Goal: Transaction & Acquisition: Purchase product/service

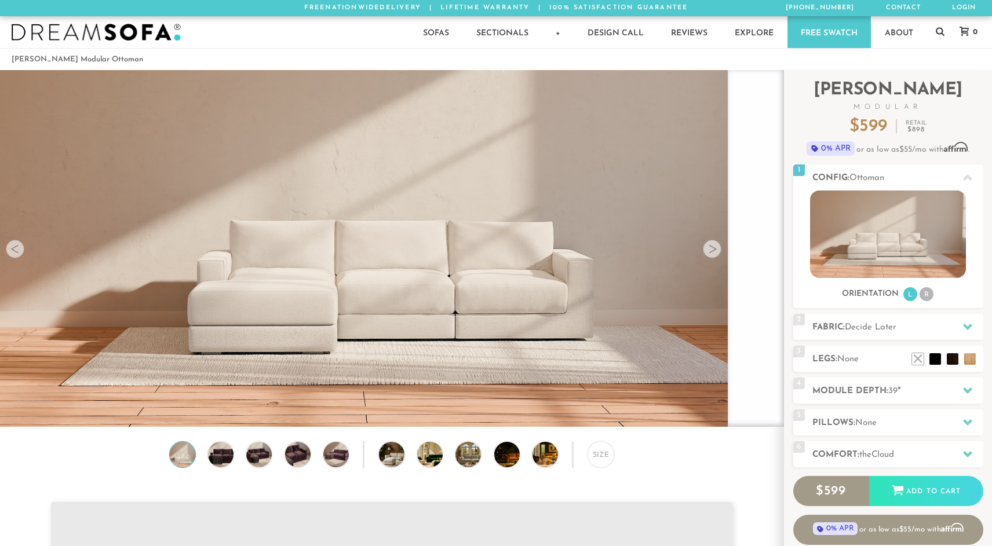
scroll to position [15913, 992]
click at [929, 295] on li "R" at bounding box center [927, 294] width 14 height 14
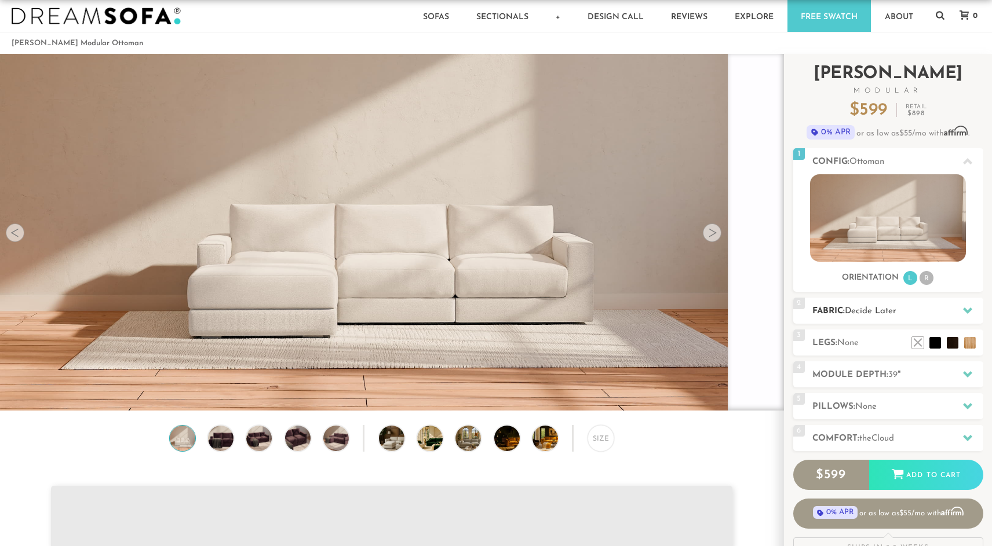
scroll to position [23, 0]
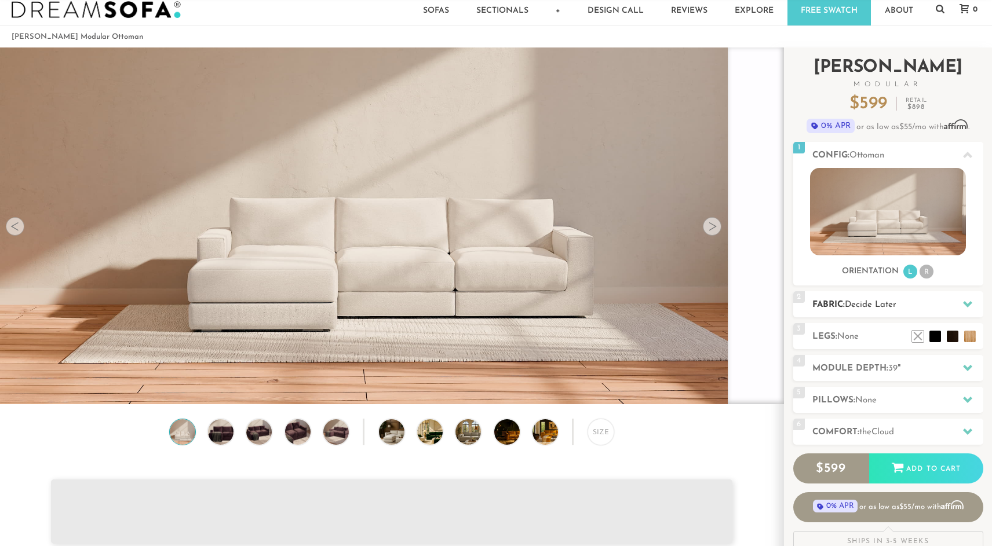
click at [972, 305] on icon at bounding box center [967, 304] width 9 height 9
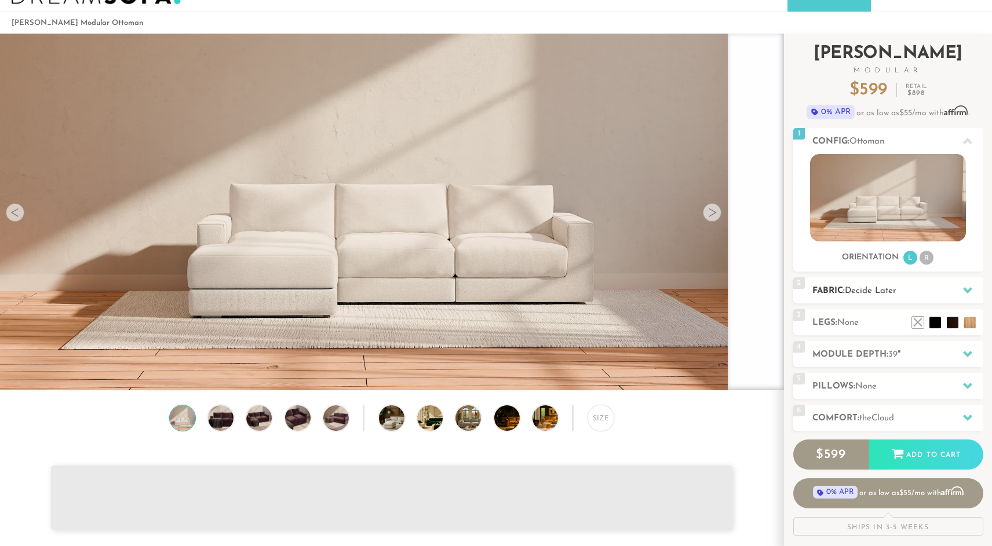
scroll to position [46, 0]
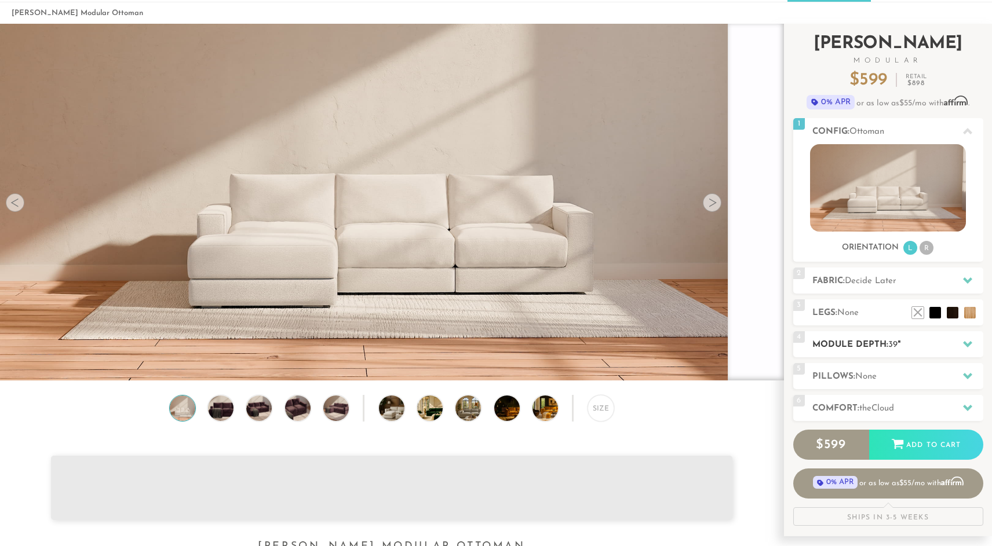
click at [972, 347] on div at bounding box center [967, 345] width 24 height 24
click at [960, 344] on div at bounding box center [967, 345] width 24 height 24
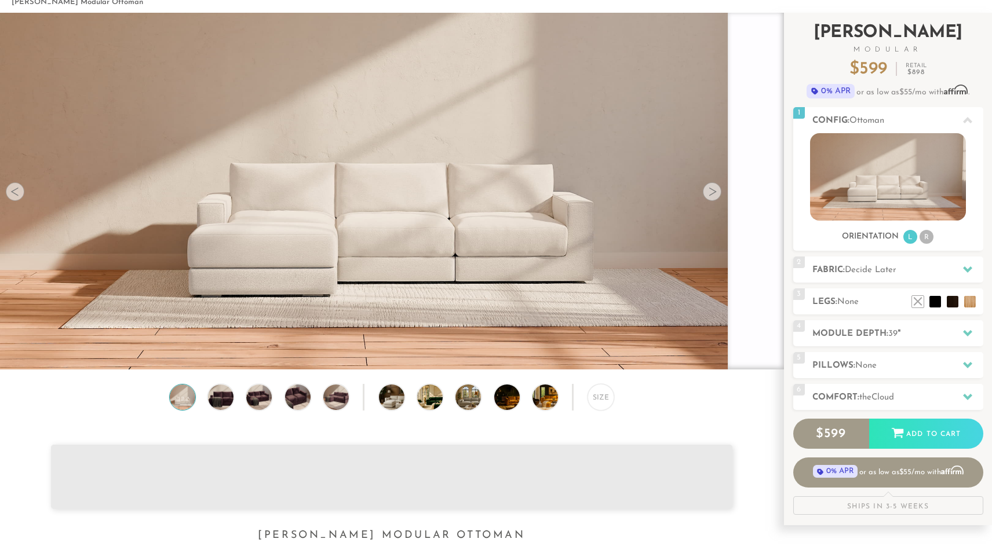
scroll to position [58, 0]
click at [970, 330] on icon at bounding box center [967, 333] width 9 height 6
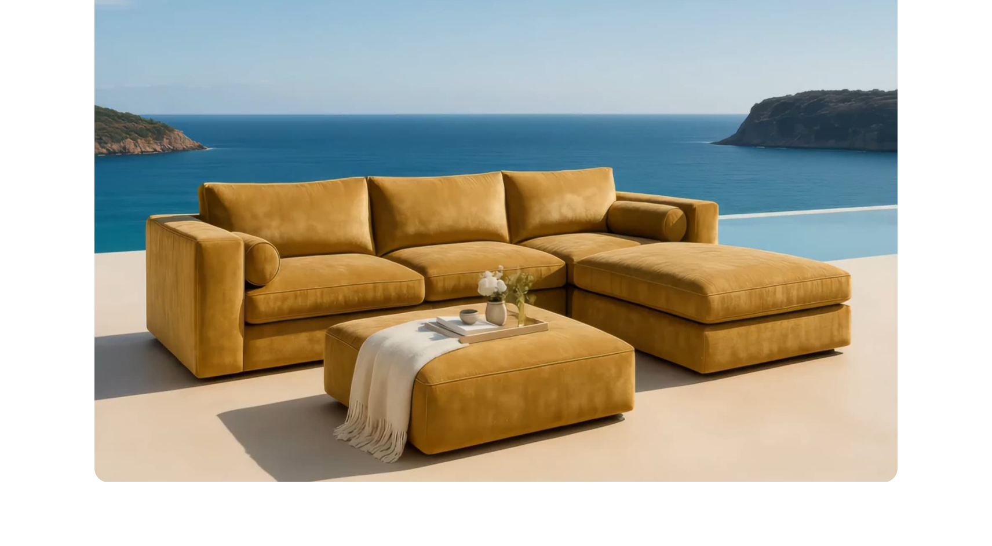
scroll to position [921, 0]
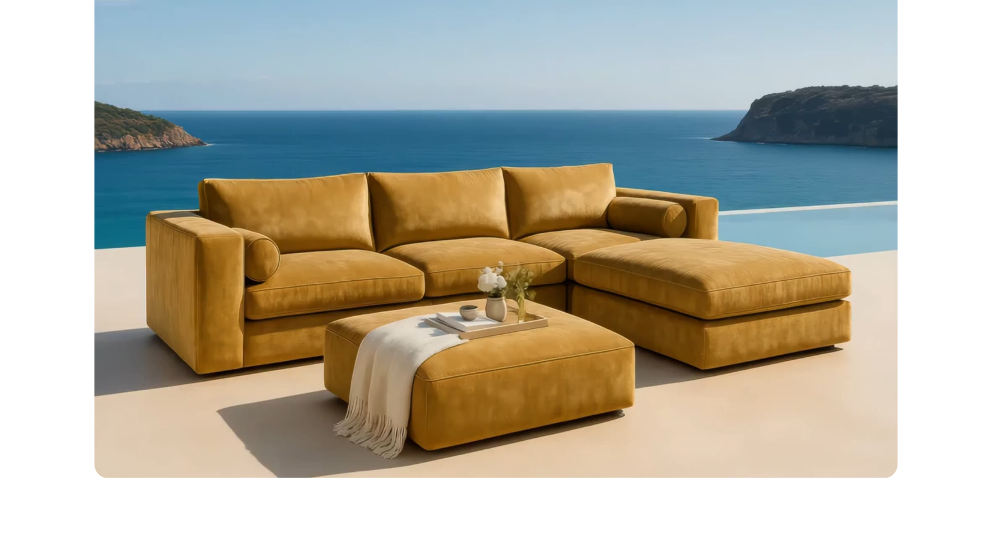
click at [687, 303] on video "Your browser does not support HTML5 video." at bounding box center [496, 175] width 804 height 605
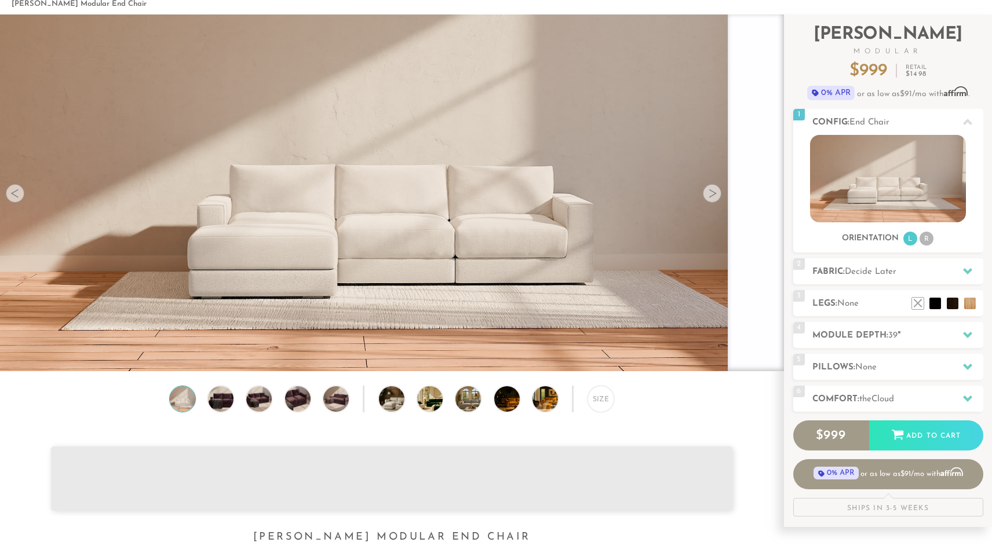
scroll to position [0, 0]
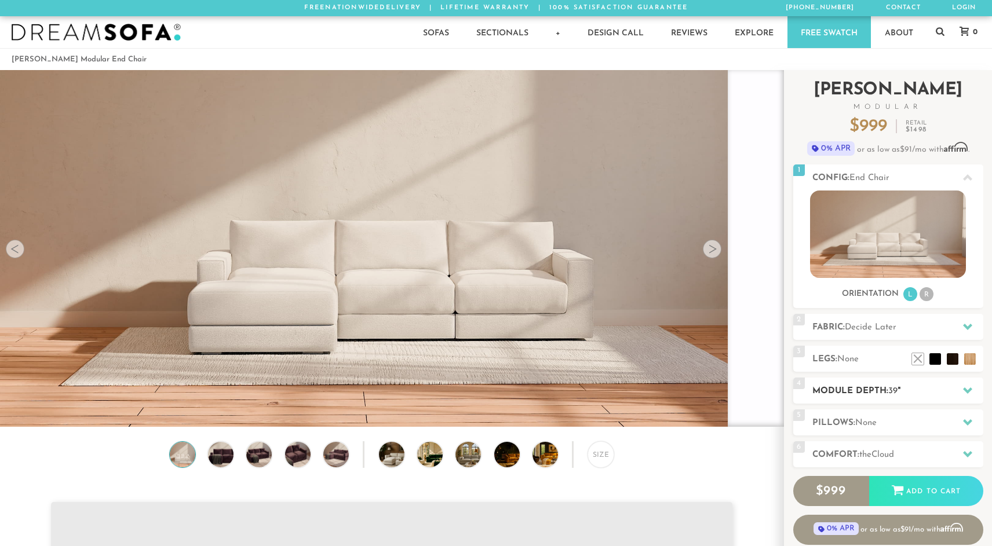
click at [971, 392] on icon at bounding box center [967, 390] width 9 height 9
click at [966, 332] on div at bounding box center [967, 327] width 24 height 24
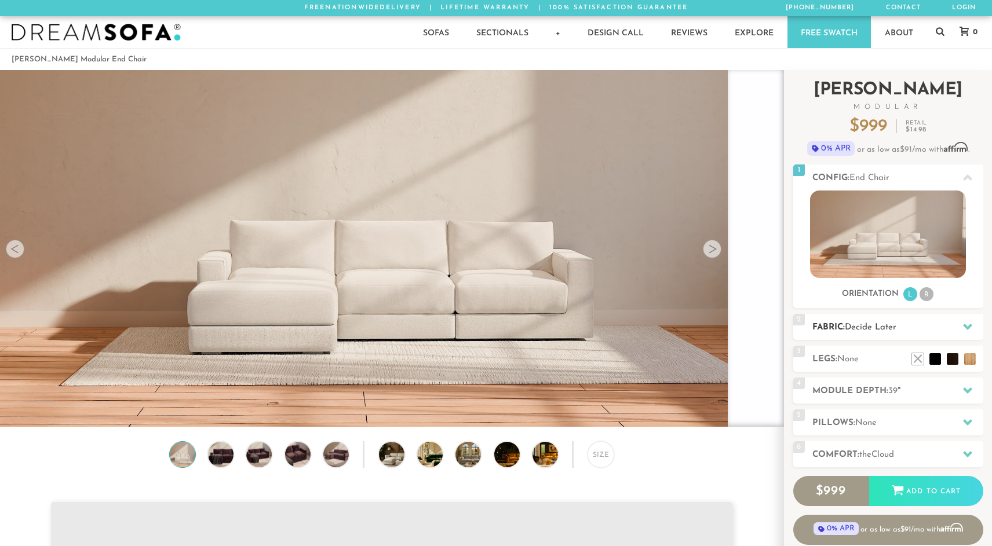
click at [836, 327] on h2 "Fabric: Decide Later" at bounding box center [897, 327] width 171 height 13
click at [855, 395] on h2 "Module Depth: 39 "" at bounding box center [897, 391] width 171 height 13
click at [968, 424] on icon at bounding box center [967, 422] width 9 height 6
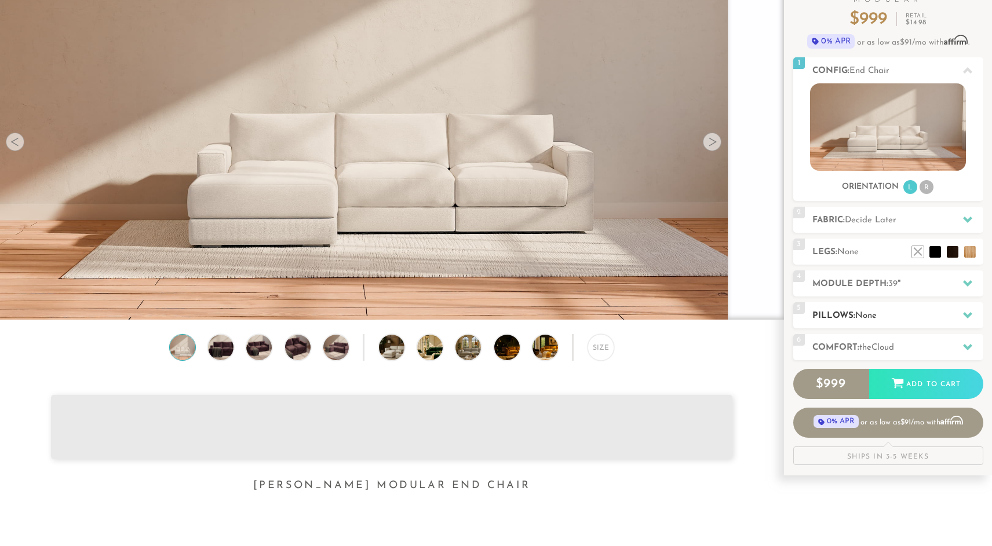
scroll to position [108, 0]
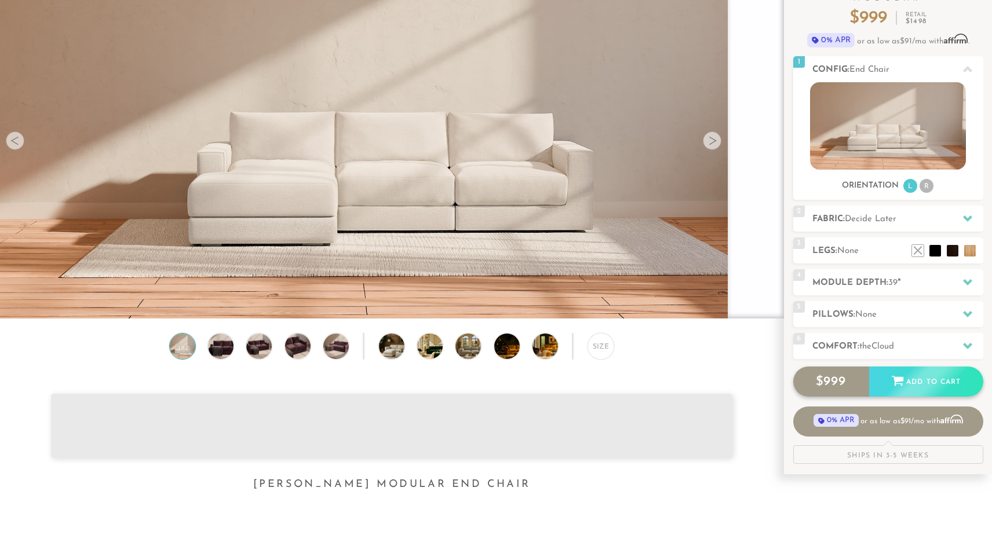
click at [840, 384] on span "999" at bounding box center [834, 381] width 23 height 13
click at [899, 385] on icon at bounding box center [898, 381] width 12 height 10
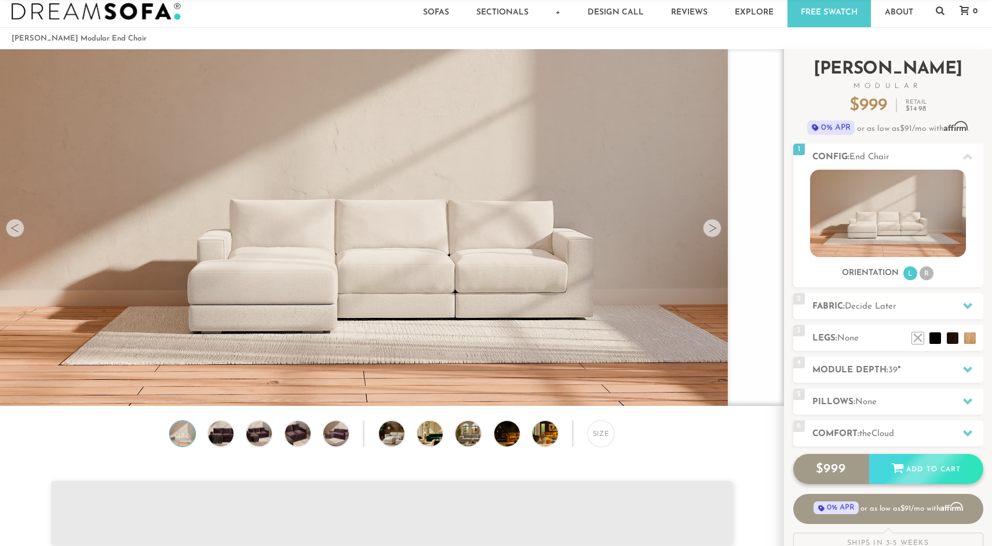
scroll to position [0, 0]
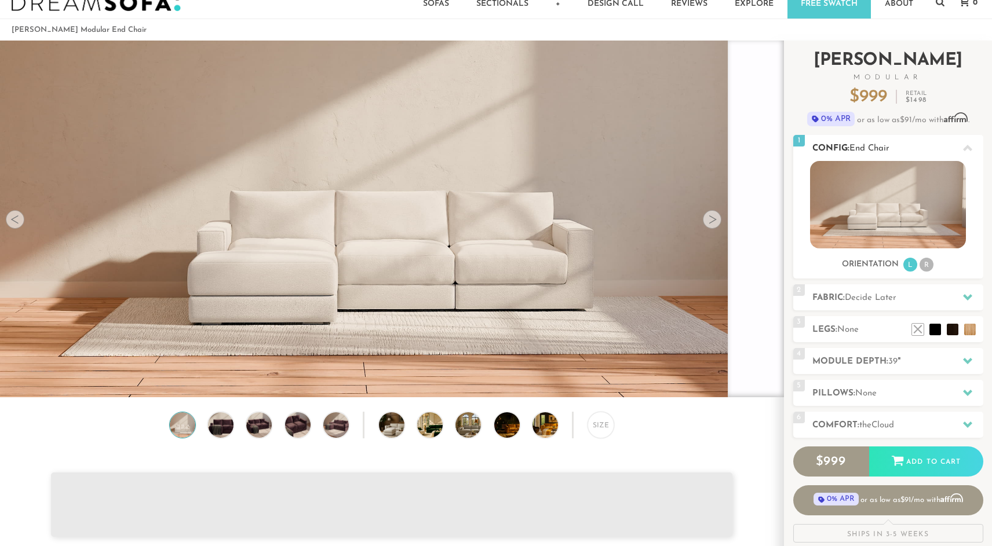
scroll to position [32, 0]
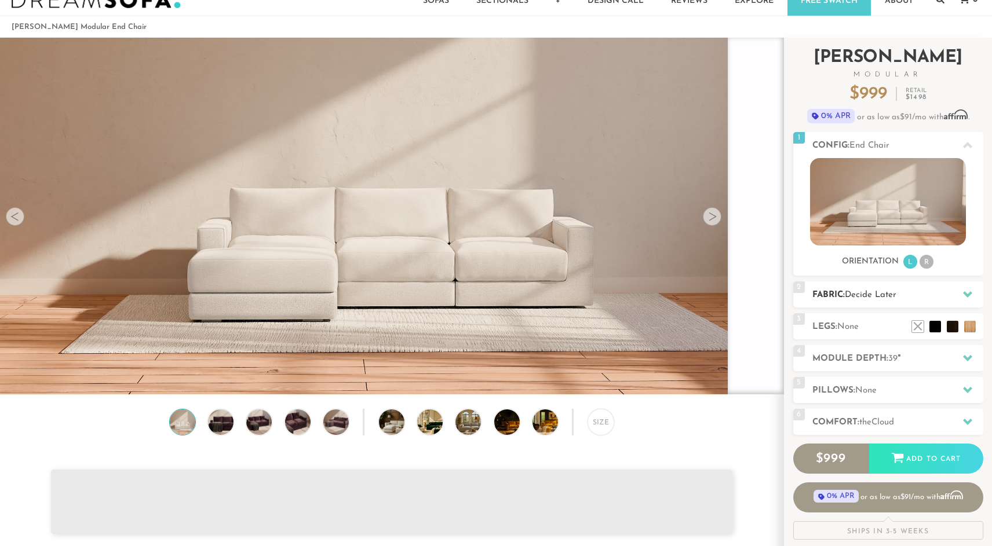
click at [965, 295] on icon at bounding box center [967, 294] width 9 height 6
click at [939, 326] on li at bounding box center [918, 309] width 46 height 46
click at [950, 327] on li at bounding box center [935, 309] width 46 height 46
click at [968, 327] on li at bounding box center [952, 309] width 46 height 46
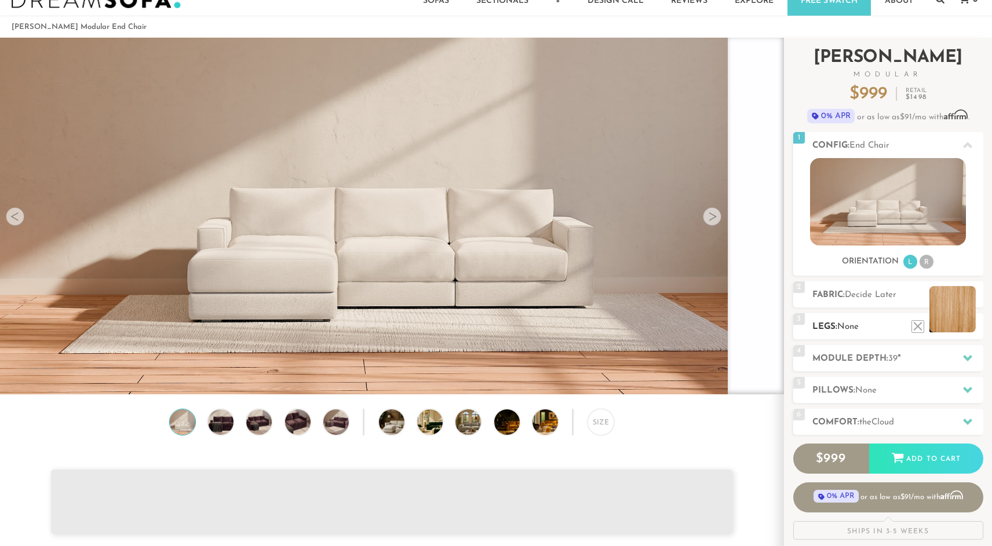
click at [968, 327] on li at bounding box center [952, 309] width 46 height 46
click at [967, 352] on div at bounding box center [967, 358] width 24 height 24
click at [891, 352] on div "4 Module Depth: 39 "" at bounding box center [888, 358] width 190 height 26
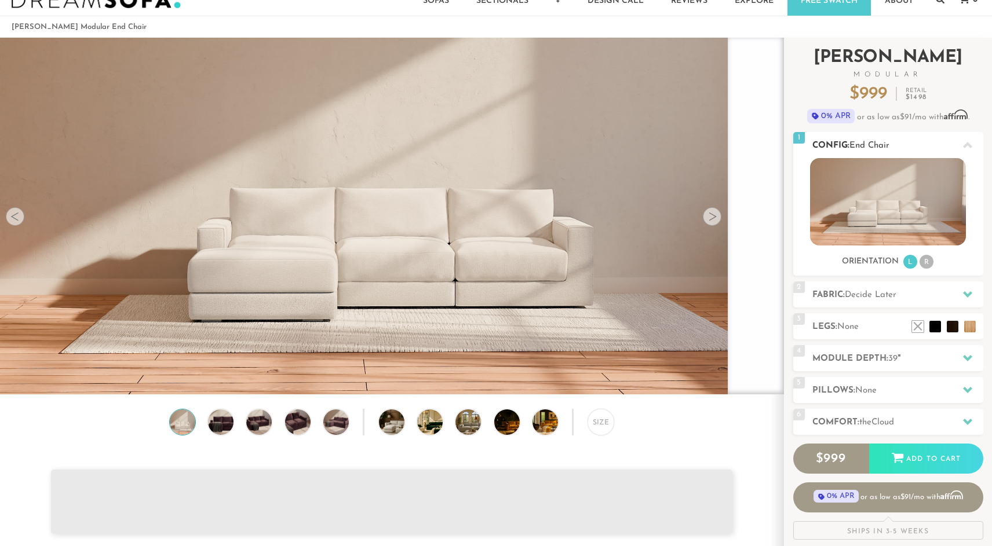
click at [965, 145] on icon at bounding box center [967, 145] width 9 height 6
drag, startPoint x: 965, startPoint y: 145, endPoint x: 982, endPoint y: 111, distance: 38.9
click at [982, 111] on div "Introducing [PERSON_NAME] Modular $ 999 Retail $ 1498 $ 999 Retail $ 1498 0% AP…" at bounding box center [888, 289] width 190 height 502
click at [963, 285] on div at bounding box center [967, 295] width 24 height 24
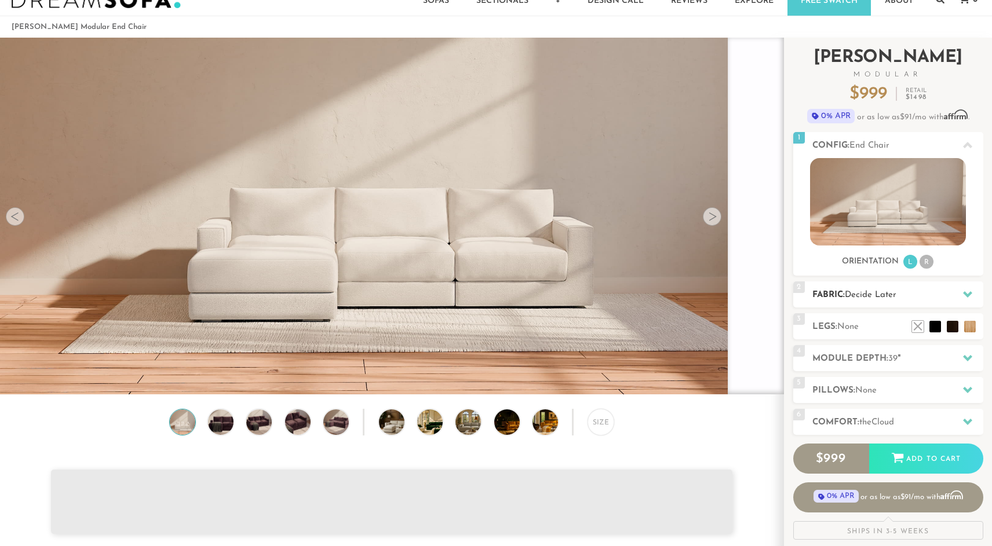
click at [963, 285] on div at bounding box center [967, 295] width 24 height 24
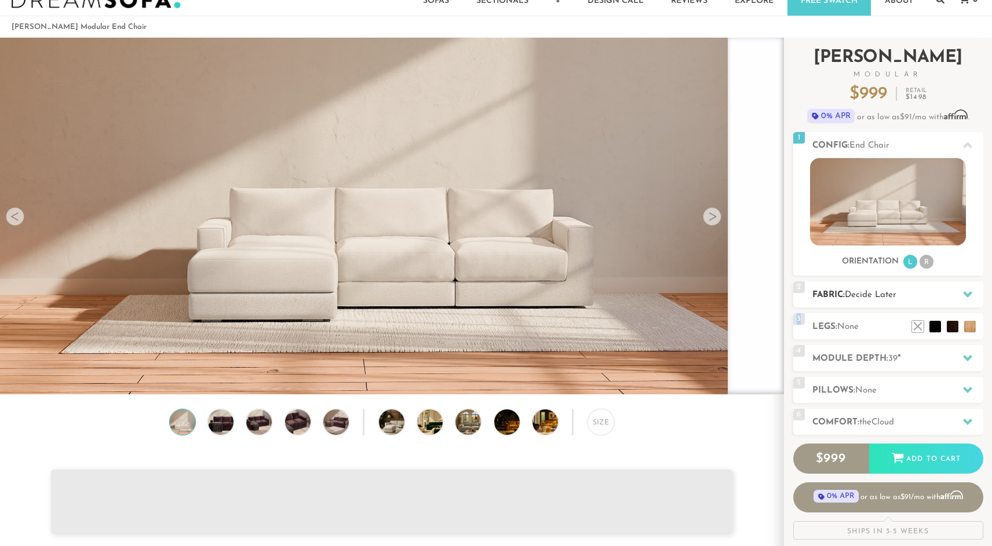
click at [963, 285] on div at bounding box center [967, 295] width 24 height 24
